Goal: Navigation & Orientation: Find specific page/section

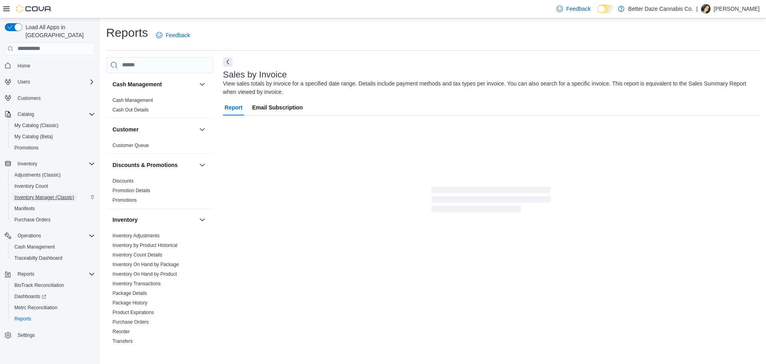
click at [51, 194] on span "Inventory Manager (Classic)" at bounding box center [44, 197] width 60 height 6
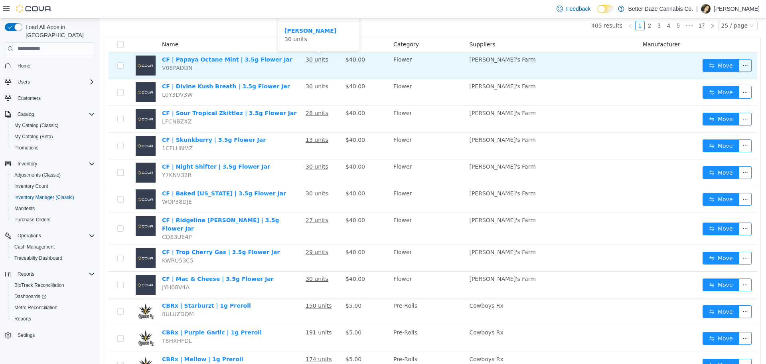
scroll to position [40, 0]
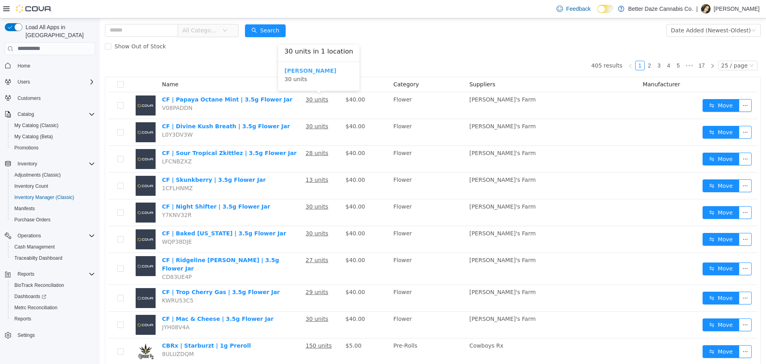
click at [298, 72] on b "[PERSON_NAME]" at bounding box center [311, 70] width 52 height 6
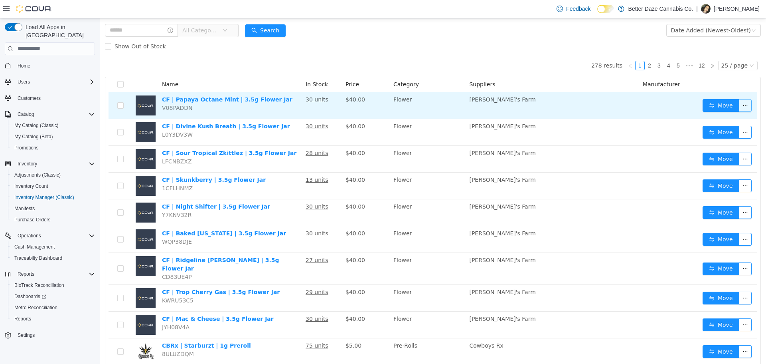
click at [739, 105] on button "button" at bounding box center [745, 105] width 13 height 13
click at [659, 107] on td at bounding box center [670, 105] width 60 height 27
click at [739, 105] on button "button" at bounding box center [745, 105] width 13 height 13
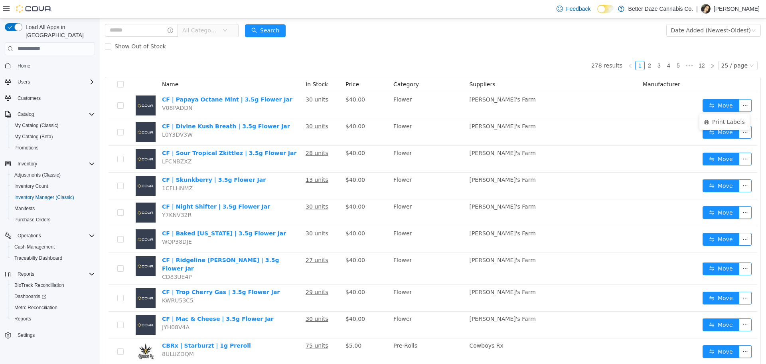
click at [728, 8] on p "[PERSON_NAME]" at bounding box center [737, 9] width 46 height 10
click at [708, 77] on span "Sign Out" at bounding box center [709, 78] width 22 height 8
